Goal: Find specific page/section: Find specific page/section

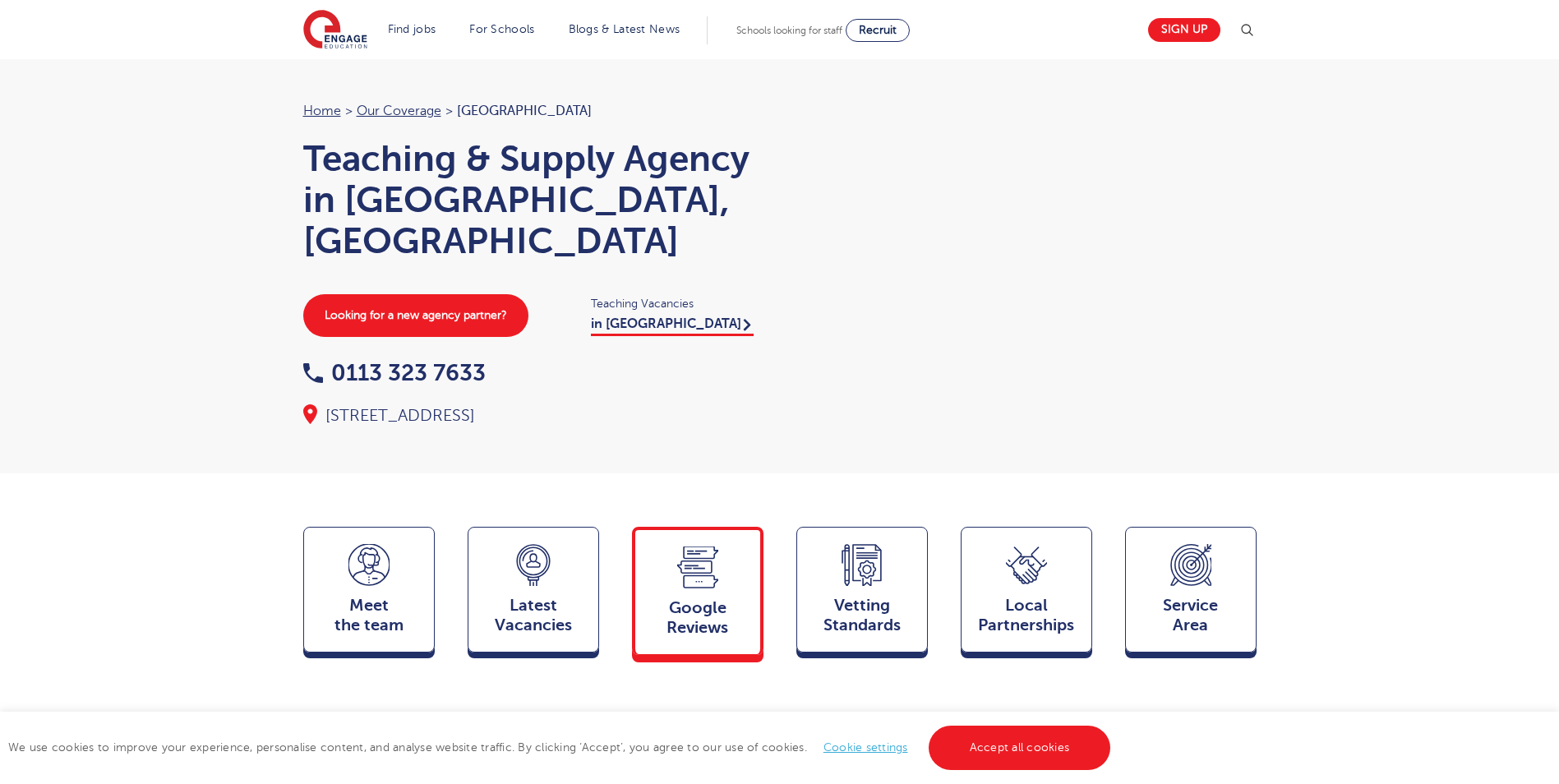
scroll to position [138, 0]
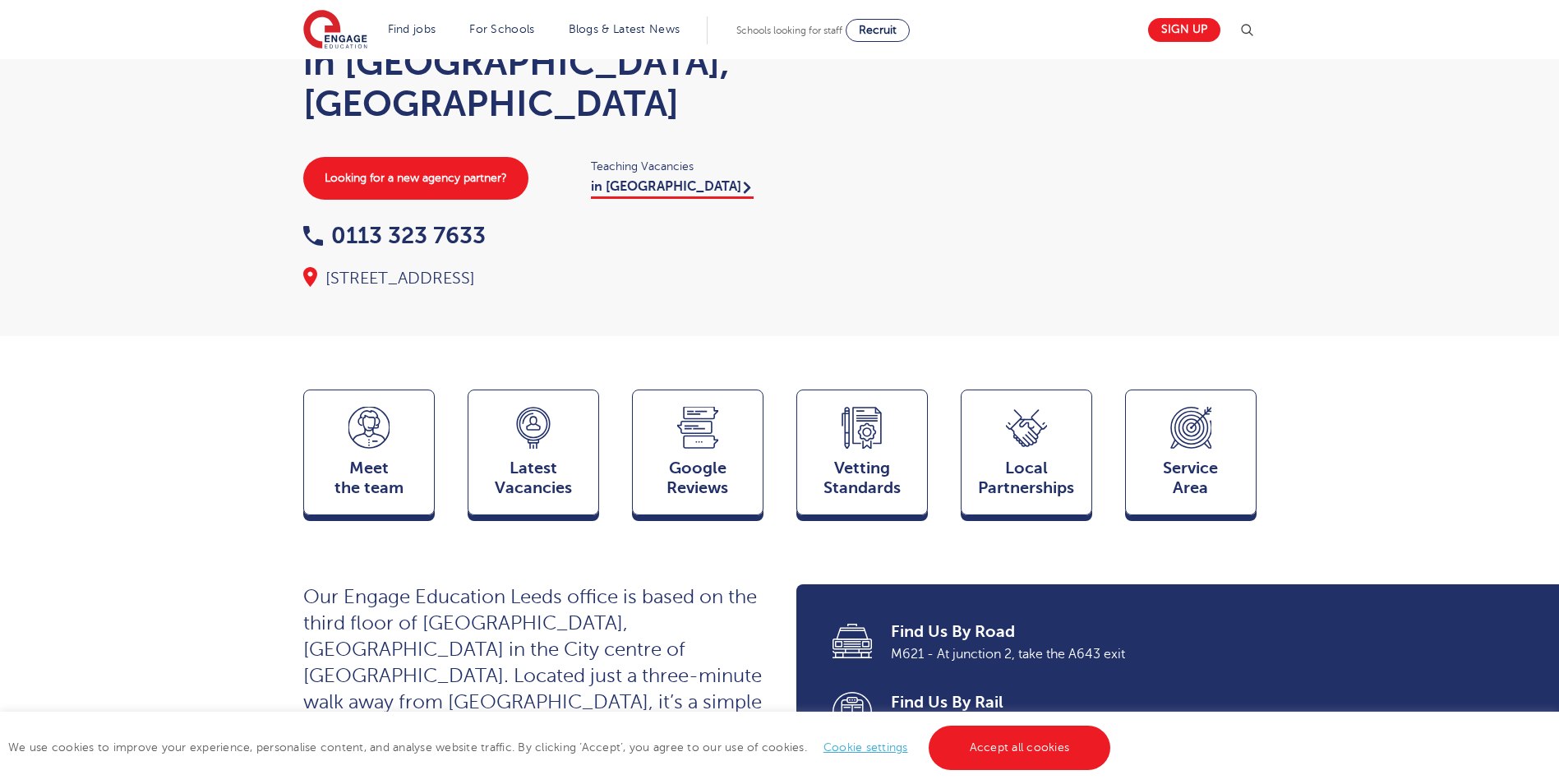
click at [1023, 766] on div "We use cookies to improve your experience, personalise content, and analyse web…" at bounding box center [779, 748] width 1559 height 73
drag, startPoint x: 1023, startPoint y: 766, endPoint x: 1023, endPoint y: 749, distance: 17.0
click at [1023, 749] on link "Accept all cookies" at bounding box center [1020, 747] width 183 height 44
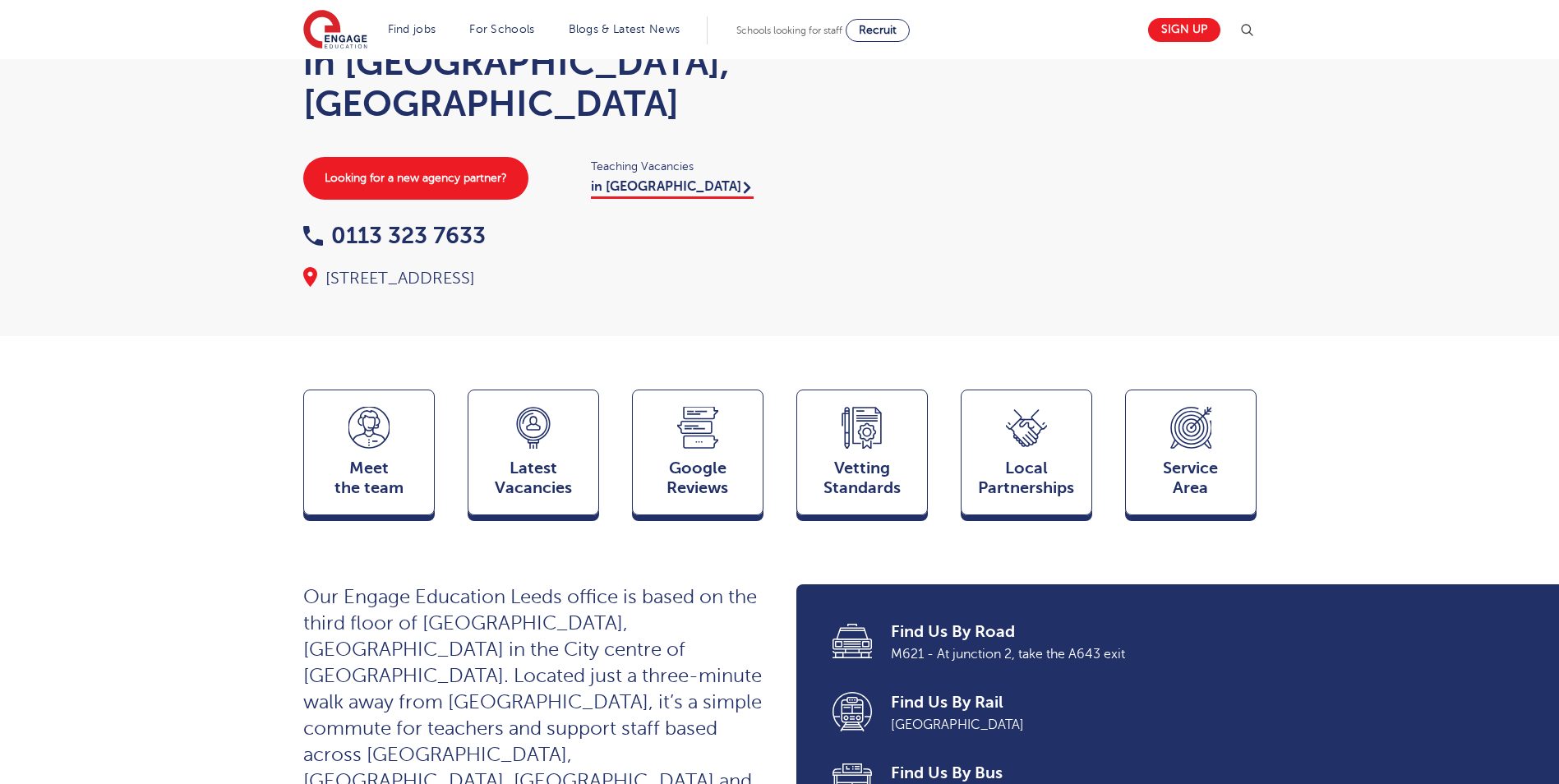
click at [153, 280] on div "Home > Our coverage > Leeds Teaching & Supply Agency in Leeds, West Yorkshire L…" at bounding box center [779, 99] width 1559 height 473
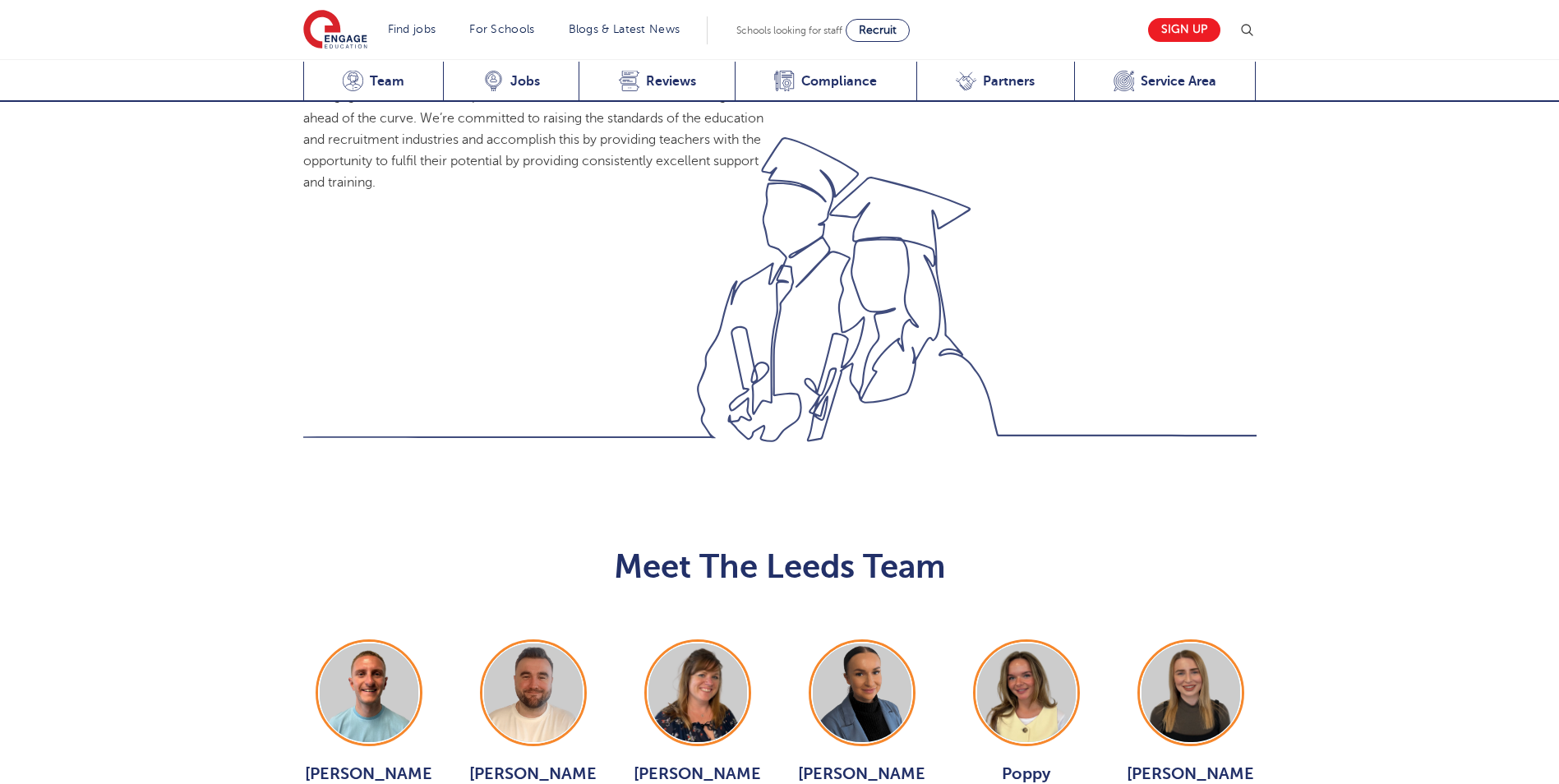
scroll to position [1642, 0]
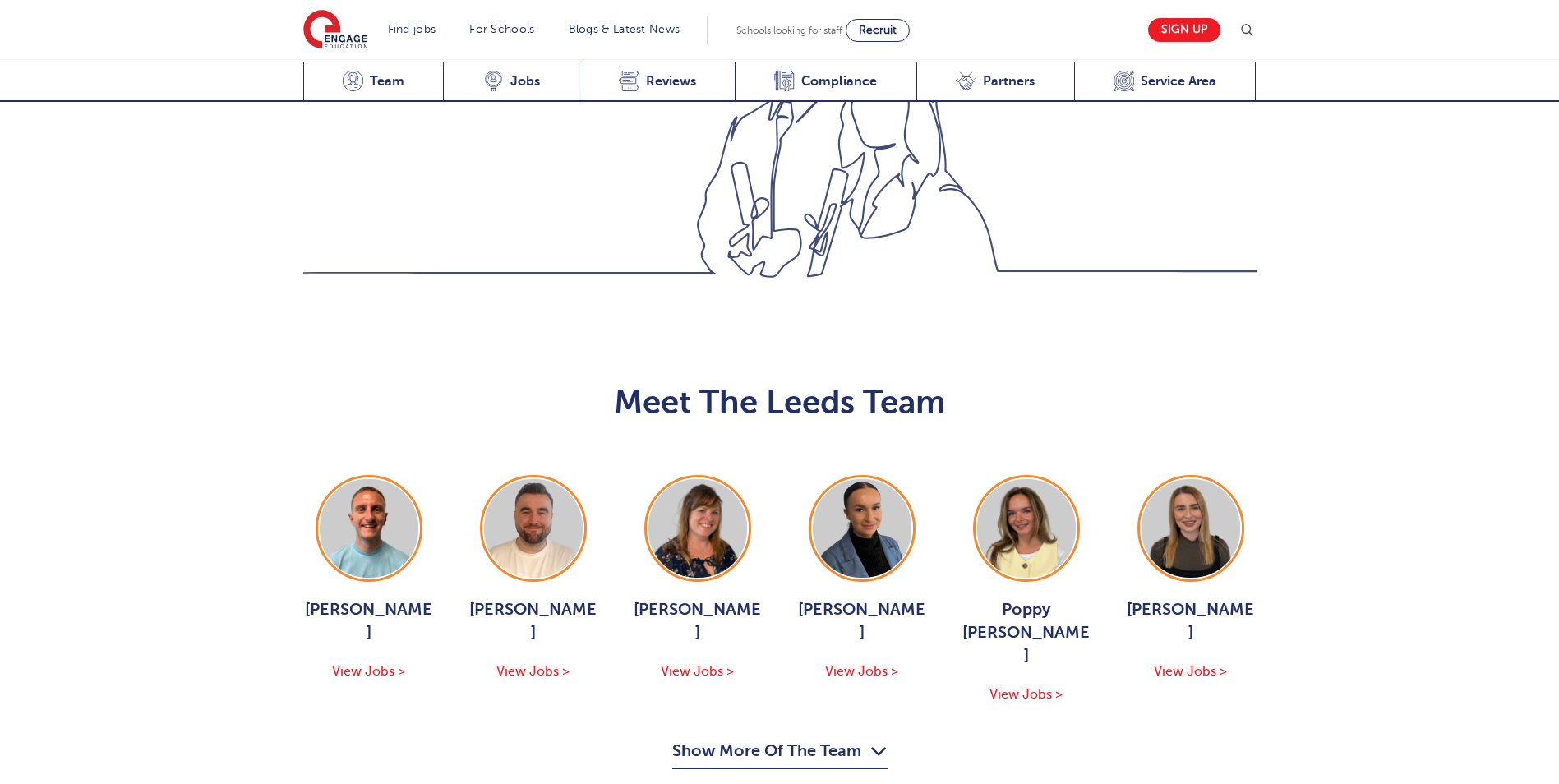
click at [801, 737] on button "Show More Of The Team" at bounding box center [779, 753] width 216 height 31
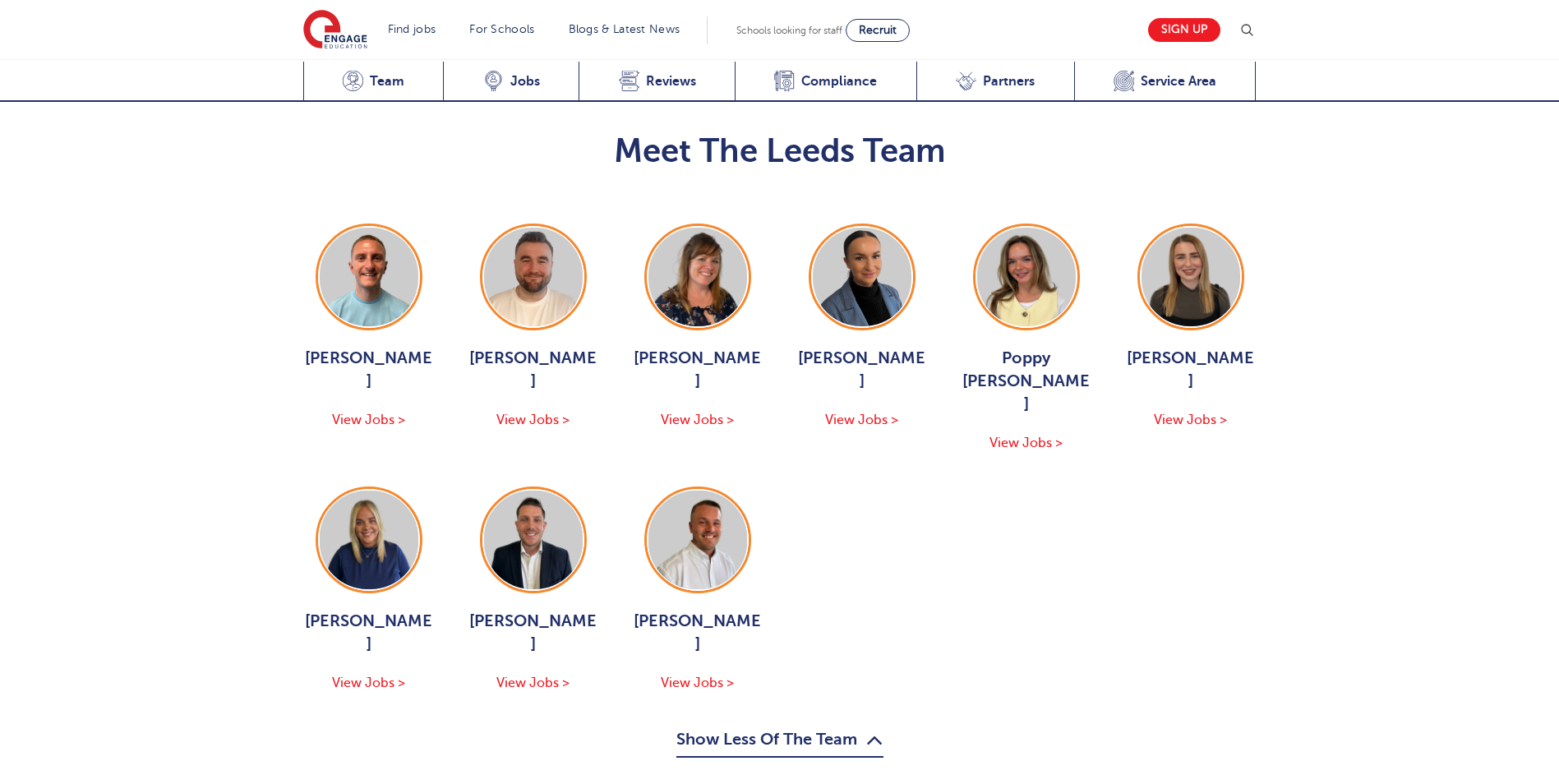
scroll to position [1917, 0]
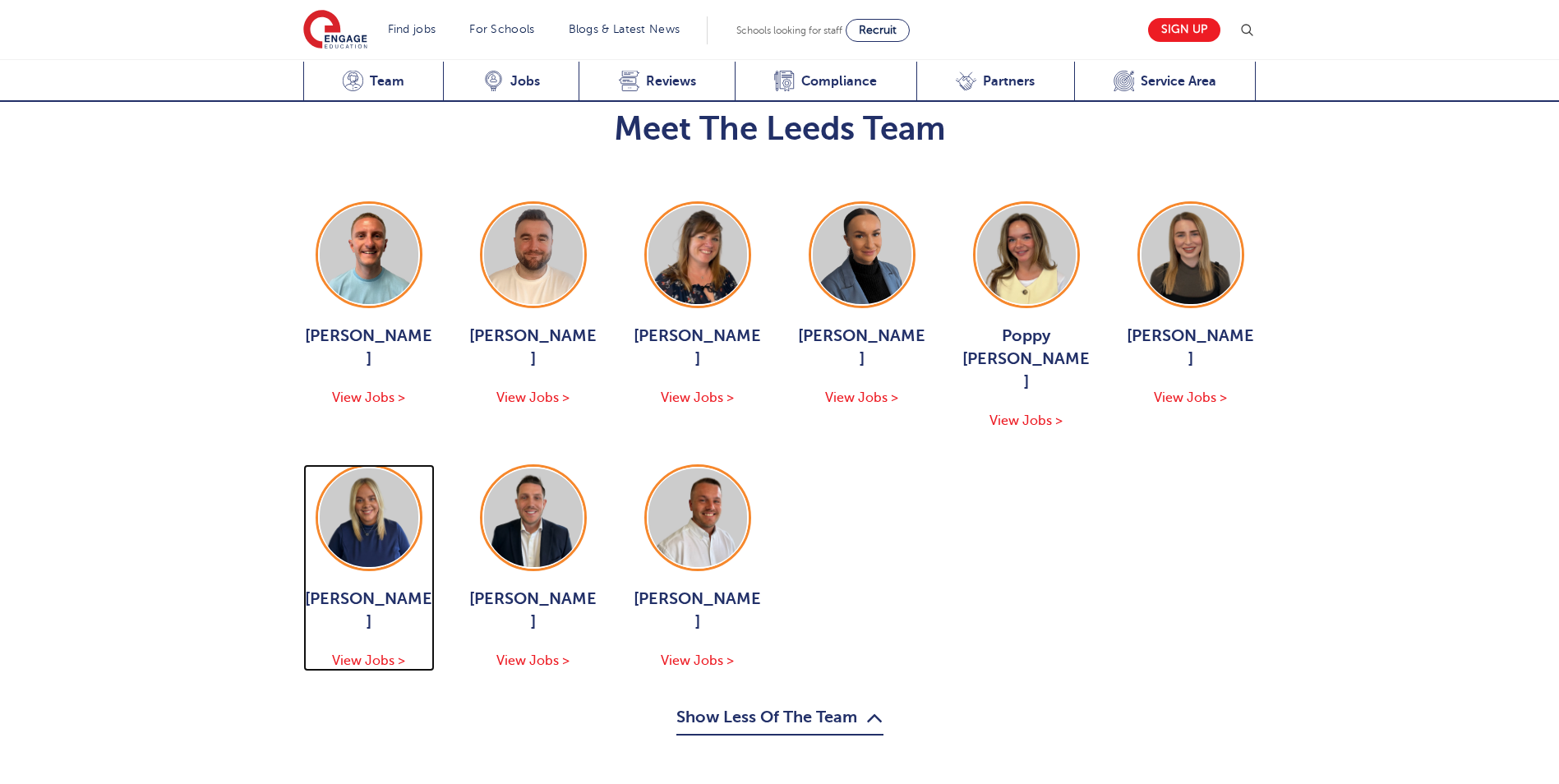
click at [383, 653] on span "View Jobs >" at bounding box center [368, 660] width 73 height 15
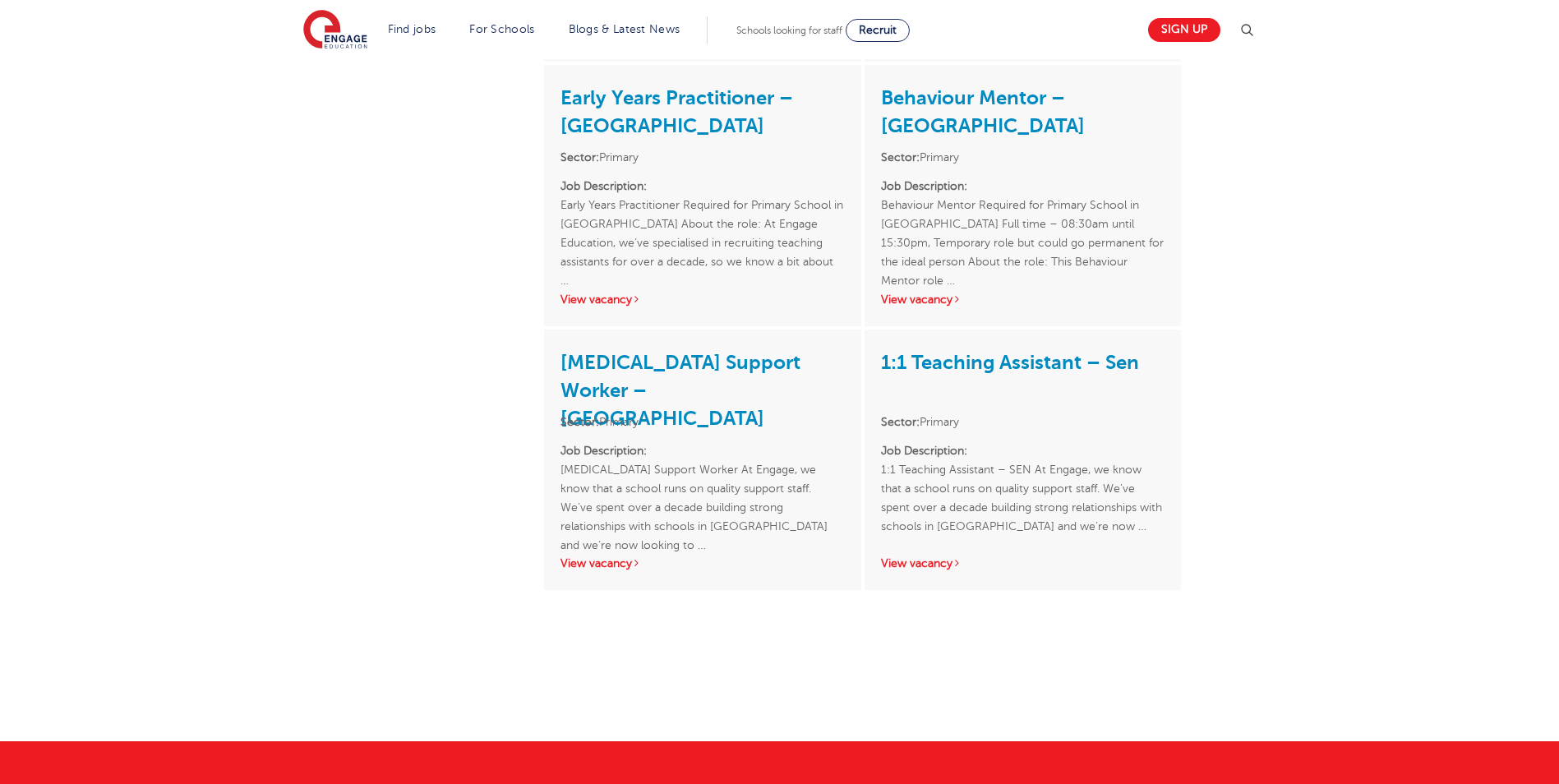
scroll to position [1642, 0]
